Goal: Task Accomplishment & Management: Complete application form

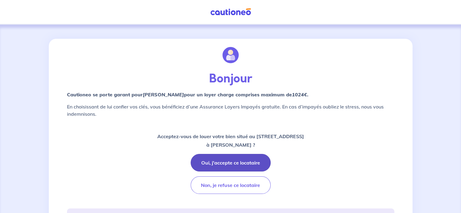
click at [220, 159] on button "Oui, j'accepte ce locataire" at bounding box center [230, 163] width 80 height 18
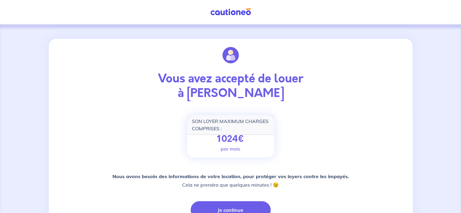
scroll to position [61, 0]
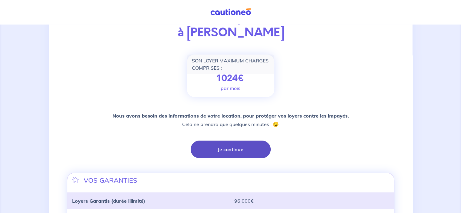
click at [233, 151] on button "Je continue" at bounding box center [230, 149] width 80 height 18
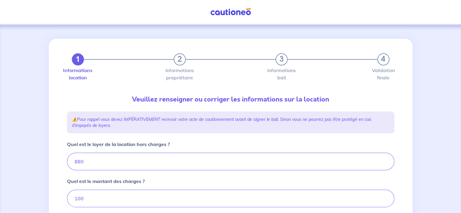
type input "980"
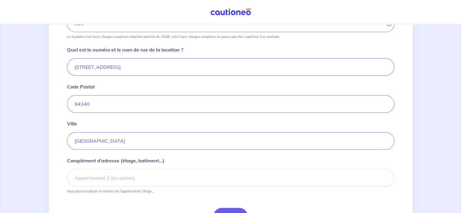
scroll to position [250, 0]
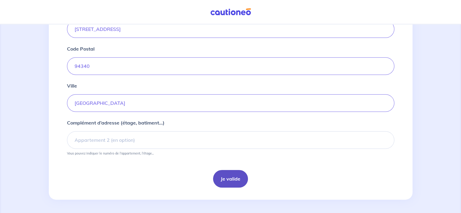
click at [229, 179] on button "Je valide" at bounding box center [230, 179] width 35 height 18
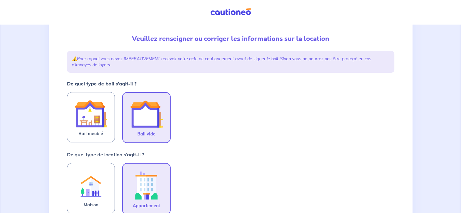
scroll to position [30, 0]
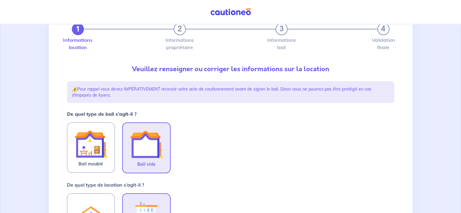
click at [147, 155] on img at bounding box center [146, 144] width 33 height 33
click at [0, 0] on input "Bail vide" at bounding box center [0, 0] width 0 height 0
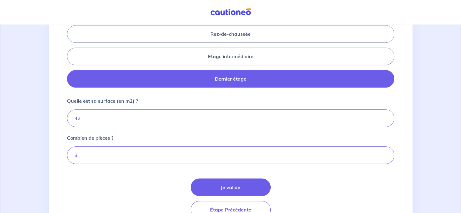
scroll to position [303, 0]
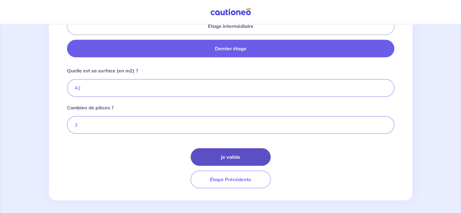
click at [219, 154] on button "Je valide" at bounding box center [230, 157] width 80 height 18
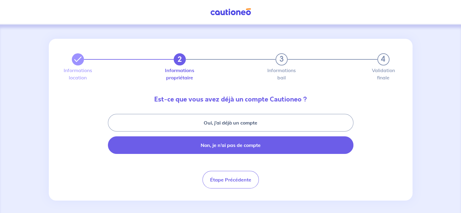
click at [213, 145] on button "Non, je n’ai pas de compte" at bounding box center [230, 145] width 245 height 18
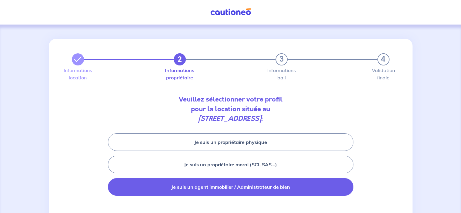
click at [236, 188] on button "Je suis un agent immobilier / Administrateur de bien" at bounding box center [230, 187] width 245 height 18
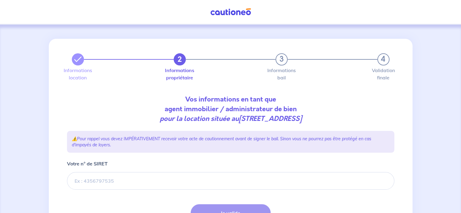
scroll to position [57, 0]
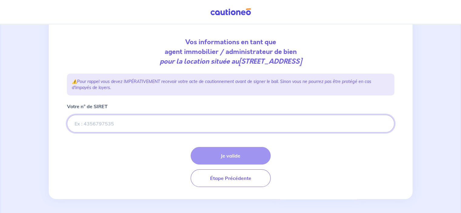
click at [109, 122] on input "Votre n° de SIRET" at bounding box center [230, 124] width 327 height 18
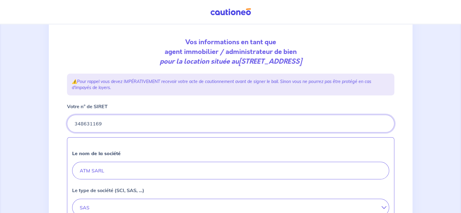
type input "348631169"
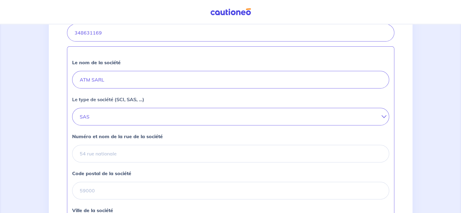
scroll to position [178, 0]
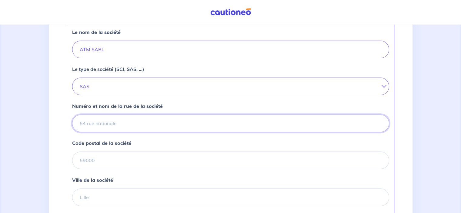
click at [97, 117] on input "Numéro et nom de la rue de la société" at bounding box center [230, 123] width 317 height 18
type input "1"
type input "7"
type input "[STREET_ADDRESS][PERSON_NAME]"
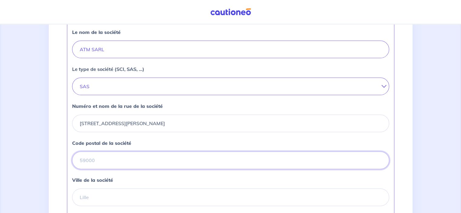
click at [98, 158] on input "Code postal de la société" at bounding box center [230, 160] width 317 height 18
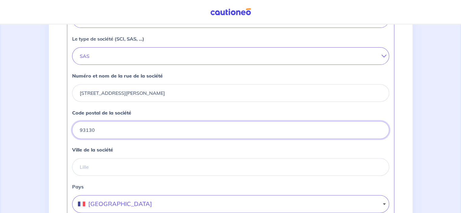
type input "93130"
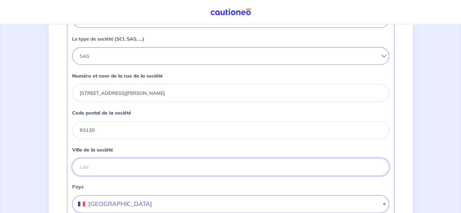
click at [98, 165] on input "Ville de la société" at bounding box center [230, 167] width 317 height 18
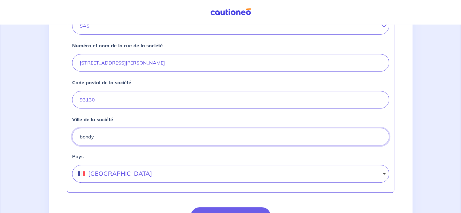
scroll to position [298, 0]
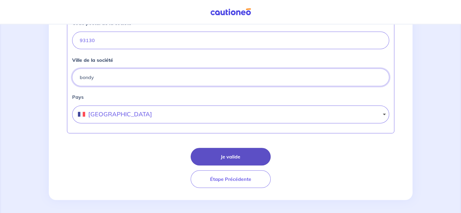
type input "bondy"
click at [243, 157] on button "Je valide" at bounding box center [230, 157] width 80 height 18
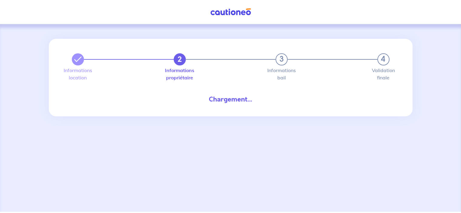
select select "FR"
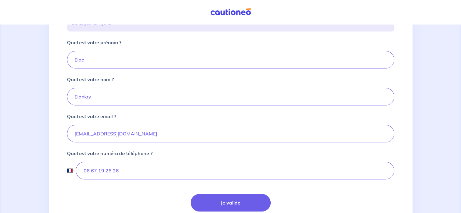
scroll to position [151, 0]
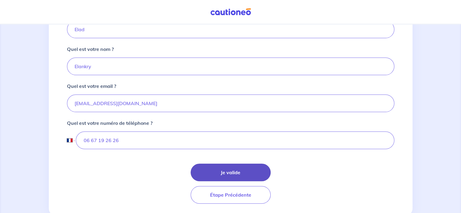
click at [236, 168] on button "Je valide" at bounding box center [230, 173] width 80 height 18
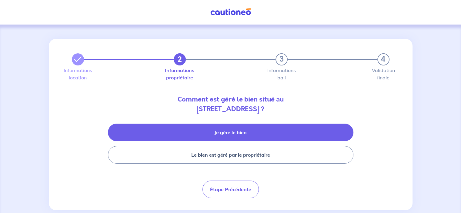
click at [239, 134] on button "Je gère le bien" at bounding box center [230, 133] width 245 height 18
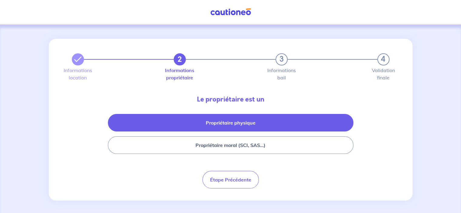
click at [241, 125] on button "Propriétaire physique" at bounding box center [230, 123] width 245 height 18
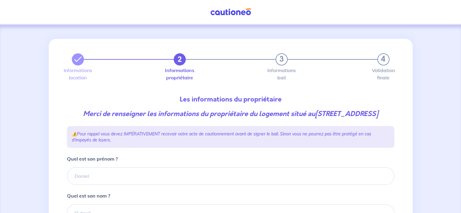
scroll to position [30, 0]
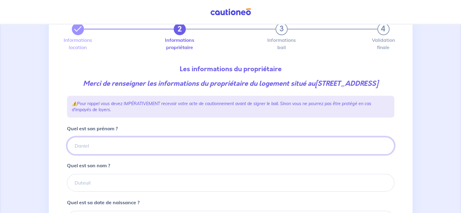
click at [96, 154] on input "Quel est son prénom ?" at bounding box center [230, 146] width 327 height 18
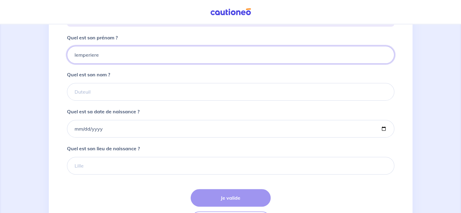
type input "lemperiere"
drag, startPoint x: 82, startPoint y: 65, endPoint x: 63, endPoint y: 79, distance: 23.8
click at [64, 80] on div "2 3 4 Informations location Informations propriétaire Informations bail Validat…" at bounding box center [230, 77] width 334 height 319
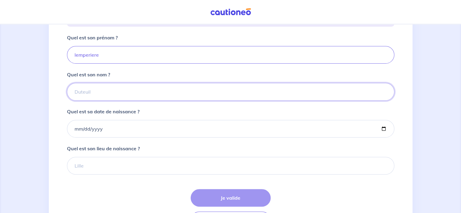
click at [93, 98] on input "Quel est son nom ?" at bounding box center [230, 92] width 327 height 18
type input "[PERSON_NAME]"
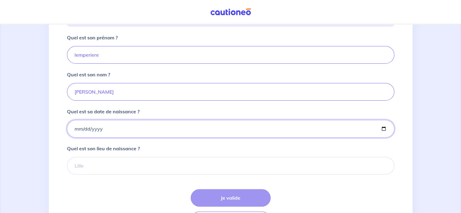
click at [79, 135] on input "Quel est sa date de naissance ?" at bounding box center [230, 129] width 327 height 18
click at [98, 137] on input "Quel est sa date de naissance ?" at bounding box center [230, 129] width 327 height 18
type input "[DATE]"
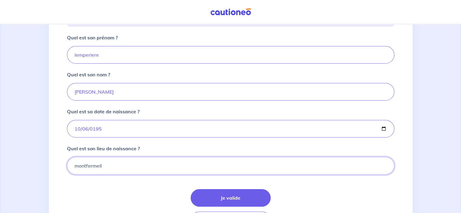
type input "montfermeil"
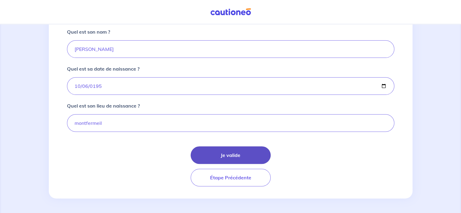
click at [233, 157] on button "Je valide" at bounding box center [230, 155] width 80 height 18
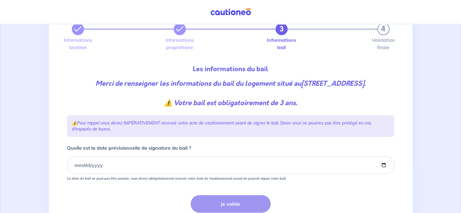
scroll to position [61, 0]
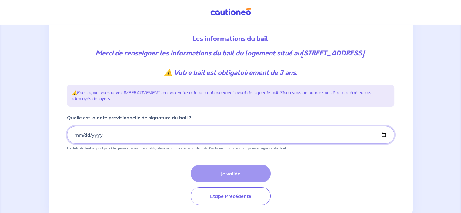
click at [92, 143] on input "Quelle est la date prévisionnelle de signature du bail ?" at bounding box center [230, 135] width 327 height 18
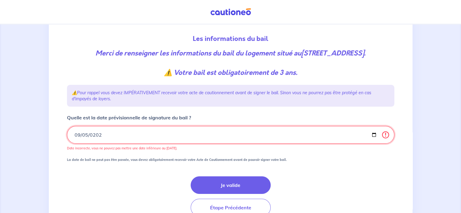
type input "[DATE]"
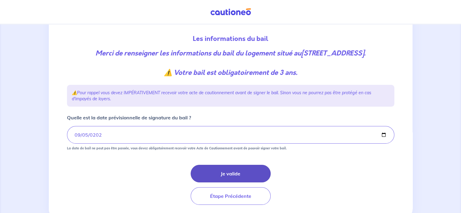
click at [248, 182] on button "Je valide" at bounding box center [230, 174] width 80 height 18
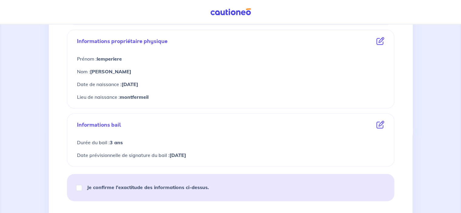
scroll to position [273, 0]
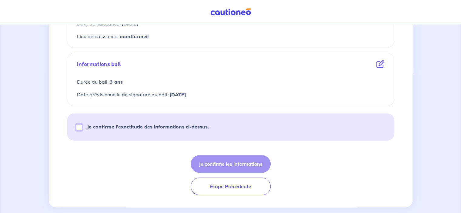
click at [78, 125] on input "Je confirme l’exactitude des informations ci-dessus." at bounding box center [79, 127] width 6 height 6
checkbox input "true"
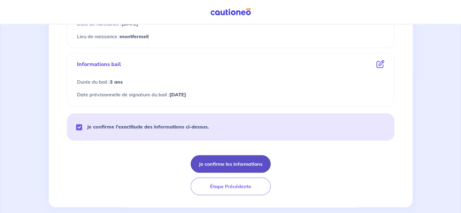
click at [219, 157] on button "Je confirme les informations" at bounding box center [230, 164] width 80 height 18
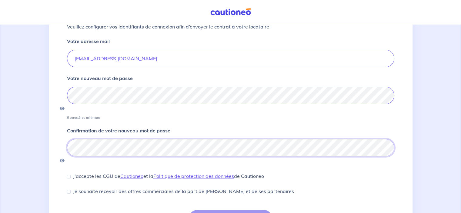
scroll to position [84, 0]
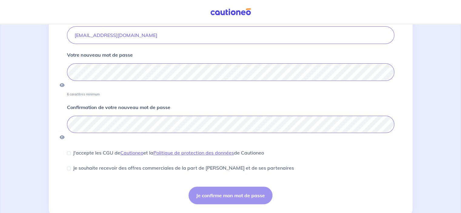
click at [237, 187] on div "Je confirme mon mot de passe" at bounding box center [230, 196] width 327 height 18
click at [230, 187] on div "Je confirme mon mot de passe" at bounding box center [230, 196] width 327 height 18
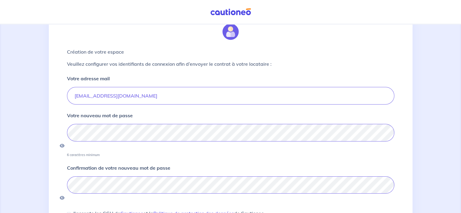
scroll to position [0, 0]
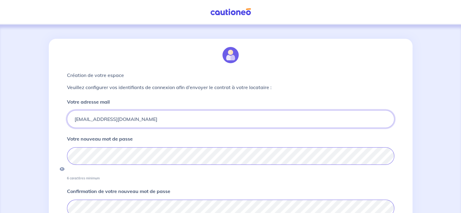
click at [143, 117] on input "[EMAIL_ADDRESS][DOMAIN_NAME]" at bounding box center [230, 119] width 327 height 18
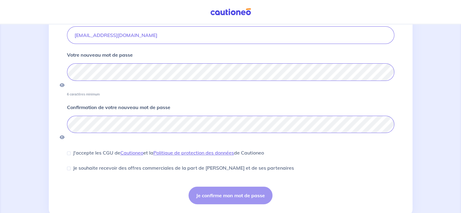
click at [231, 187] on div "Je confirme mon mot de passe" at bounding box center [230, 196] width 327 height 18
click at [69, 151] on input "J'accepte les CGU de [PERSON_NAME] et la Politique de protection des données de…" at bounding box center [69, 153] width 4 height 4
checkbox input "true"
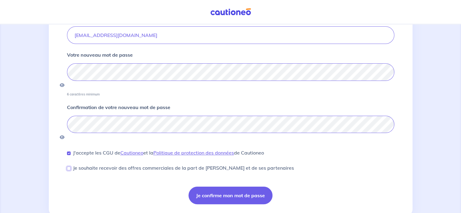
click at [68, 167] on input "Je souhaite recevoir des offres commerciales de la part de [PERSON_NAME] et de …" at bounding box center [69, 169] width 4 height 4
checkbox input "true"
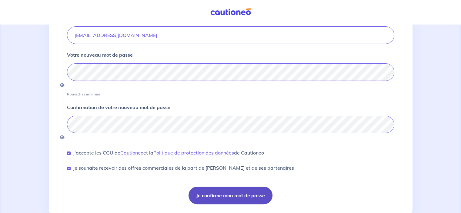
click at [232, 187] on button "Je confirme mon mot de passe" at bounding box center [230, 196] width 84 height 18
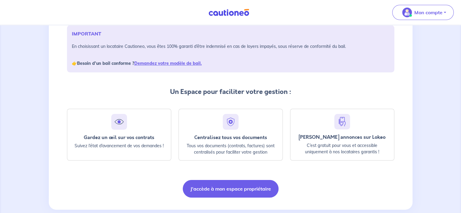
scroll to position [102, 0]
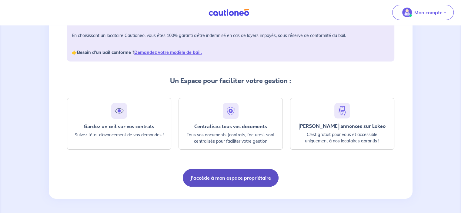
click at [257, 174] on button "J'accède à mon espace propriétaire" at bounding box center [231, 178] width 96 height 18
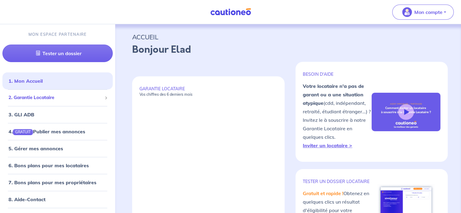
click at [41, 98] on span "2. Garantie Locataire" at bounding box center [55, 97] width 94 height 7
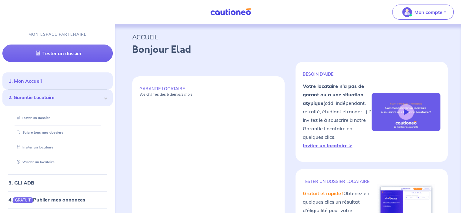
click at [35, 82] on link "1. Mon Accueil" at bounding box center [24, 81] width 33 height 6
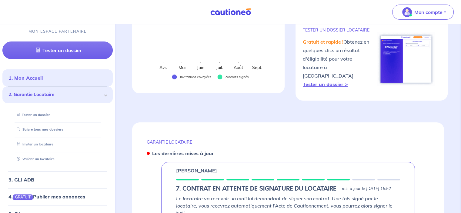
scroll to position [212, 0]
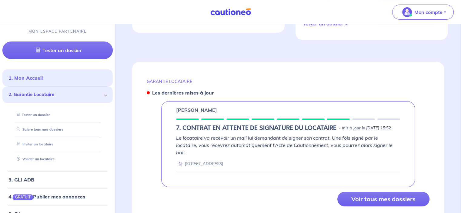
click at [245, 139] on em "Le locataire va recevoir un mail lui demandant de signer son contrat. Une fois …" at bounding box center [284, 145] width 216 height 21
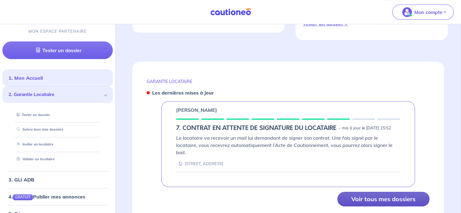
click at [357, 192] on button "Voir tous mes dossiers" at bounding box center [383, 199] width 92 height 15
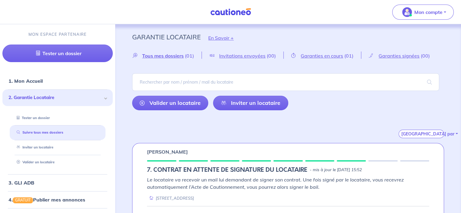
scroll to position [12, 0]
